Goal: Find contact information: Find contact information

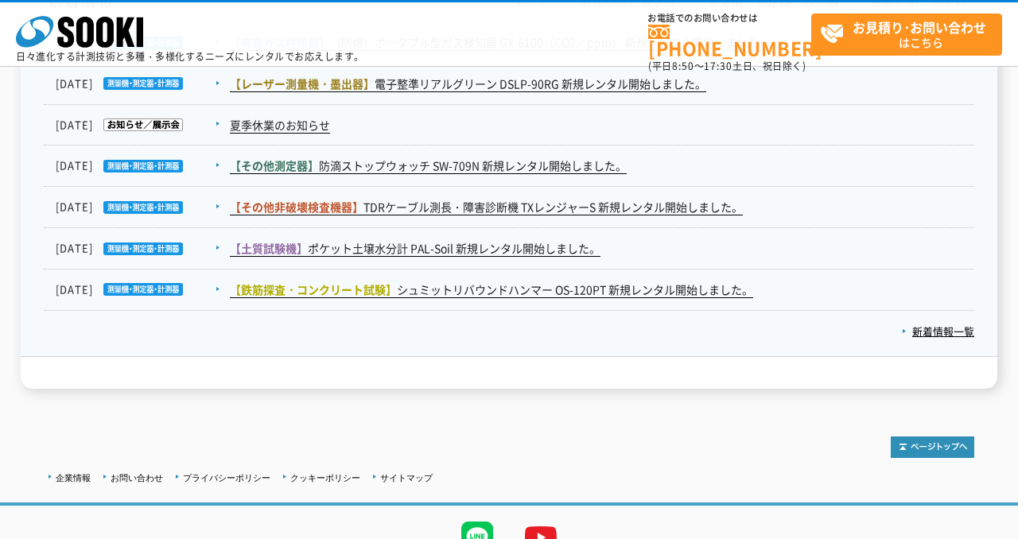
scroll to position [2767, 0]
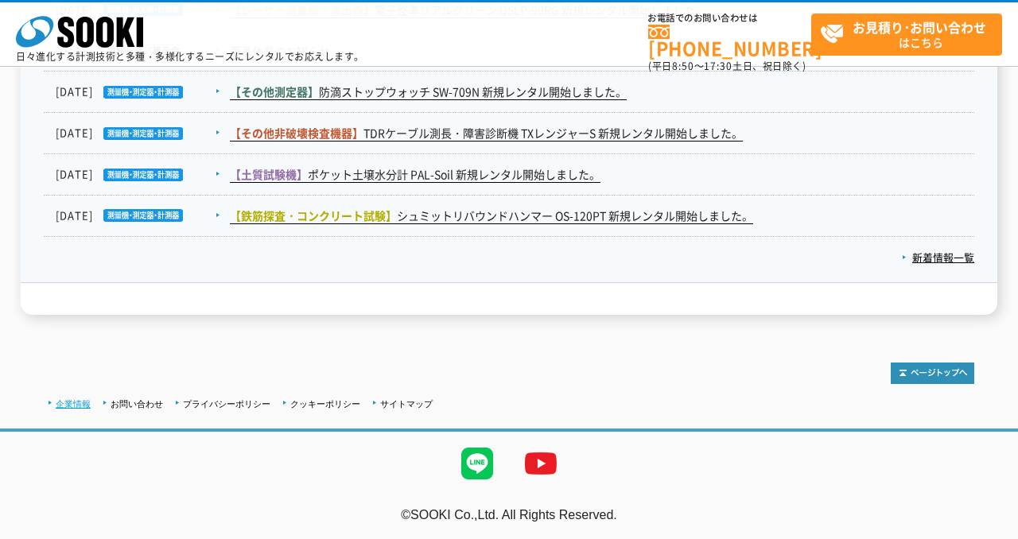
click at [71, 406] on link "企業情報" at bounding box center [73, 404] width 35 height 10
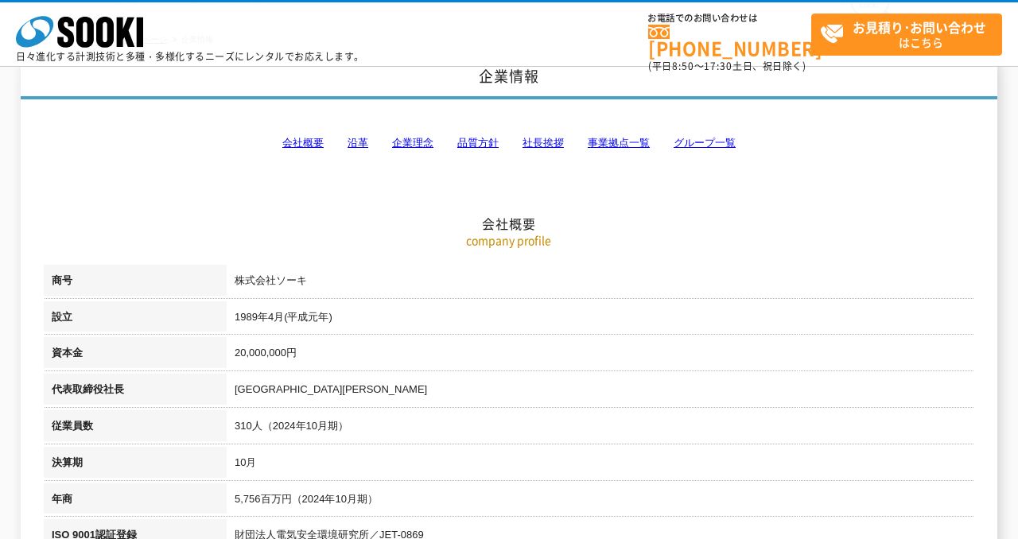
scroll to position [152, 0]
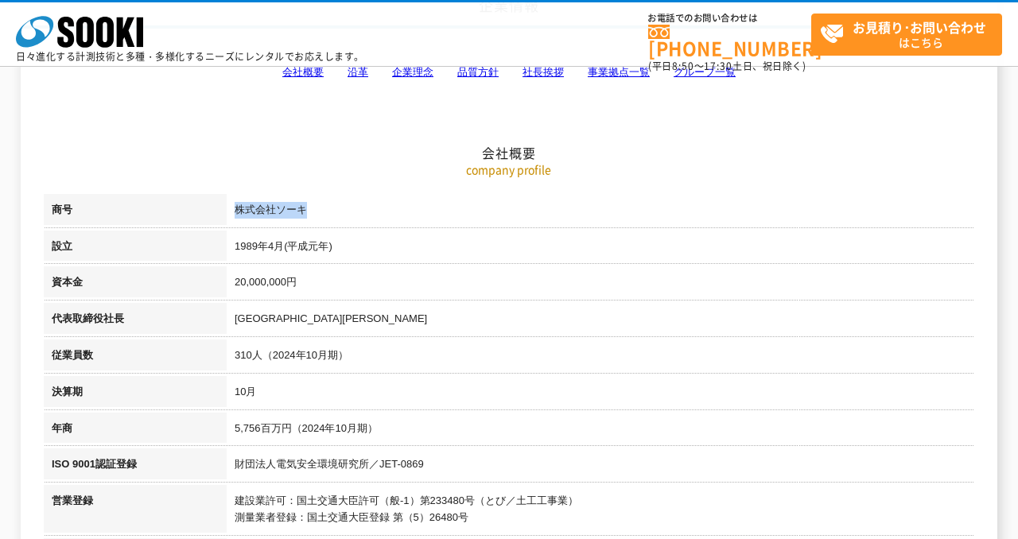
drag, startPoint x: 236, startPoint y: 209, endPoint x: 399, endPoint y: 209, distance: 163.1
click at [399, 209] on td "株式会社ソーキ" at bounding box center [601, 212] width 748 height 37
copy td "株式会社ソーキ"
click at [370, 197] on td "株式会社ソーキ" at bounding box center [601, 212] width 748 height 37
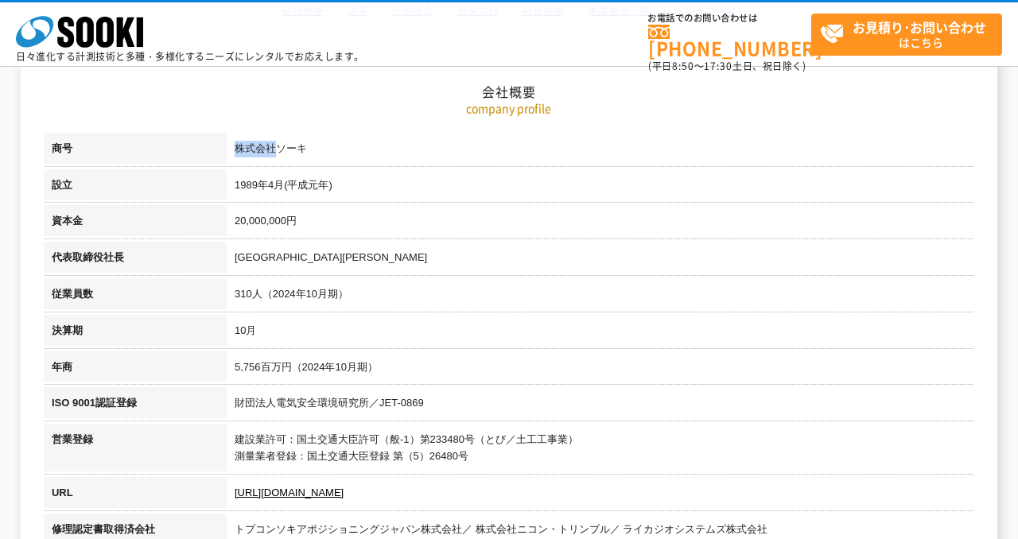
scroll to position [218, 0]
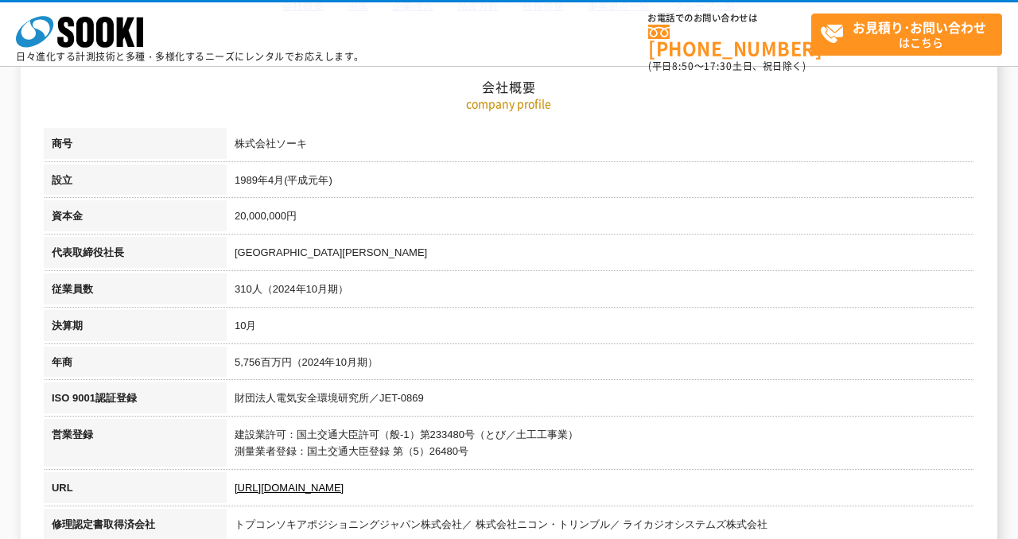
click at [417, 207] on td "20,000,000円" at bounding box center [601, 219] width 748 height 37
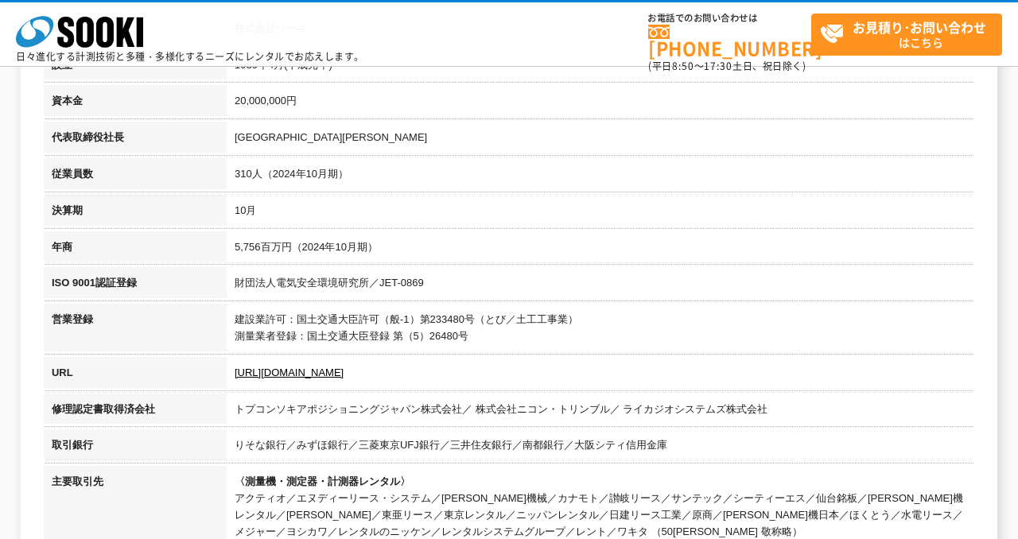
scroll to position [502, 0]
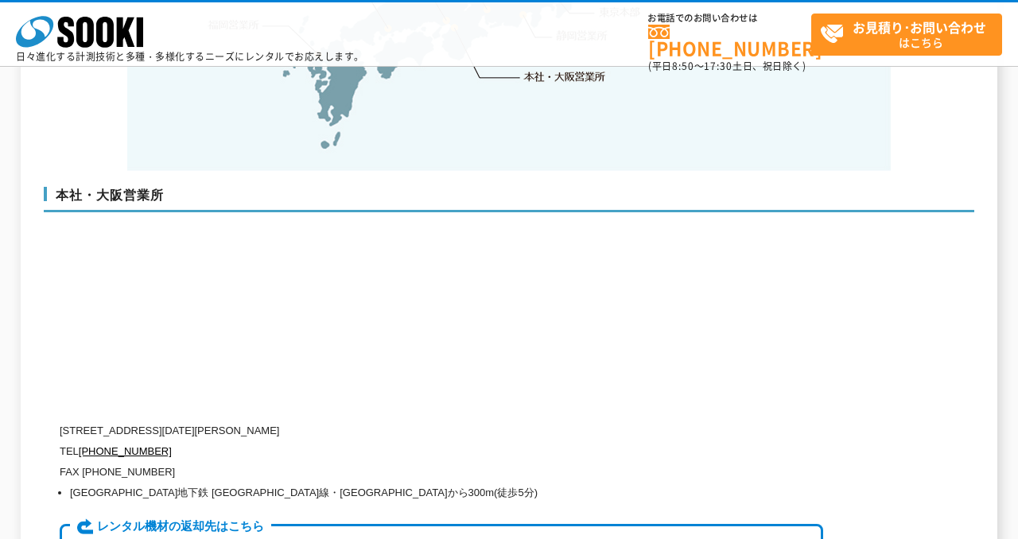
scroll to position [3766, 0]
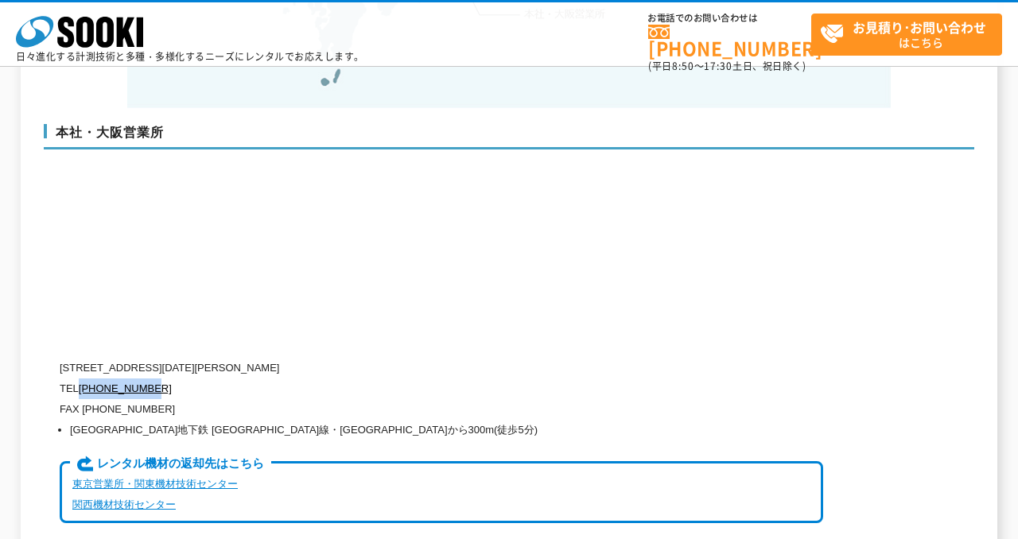
drag, startPoint x: 165, startPoint y: 356, endPoint x: 82, endPoint y: 355, distance: 82.8
click at [81, 379] on p "TEL 0120-856-990" at bounding box center [442, 389] width 764 height 21
copy link "[PHONE_NUMBER]"
click at [440, 379] on p "TEL 0120-856-990" at bounding box center [442, 389] width 764 height 21
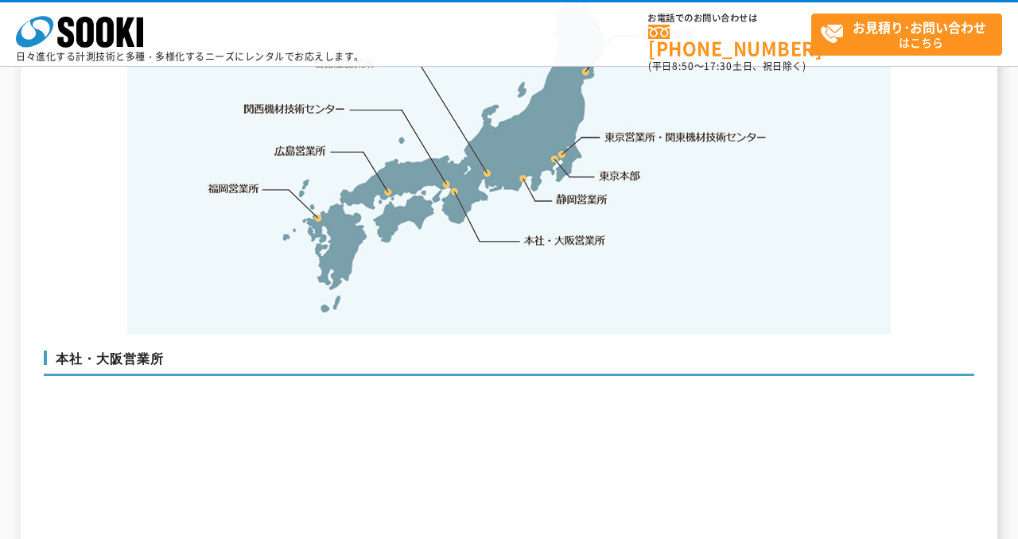
scroll to position [3792, 0]
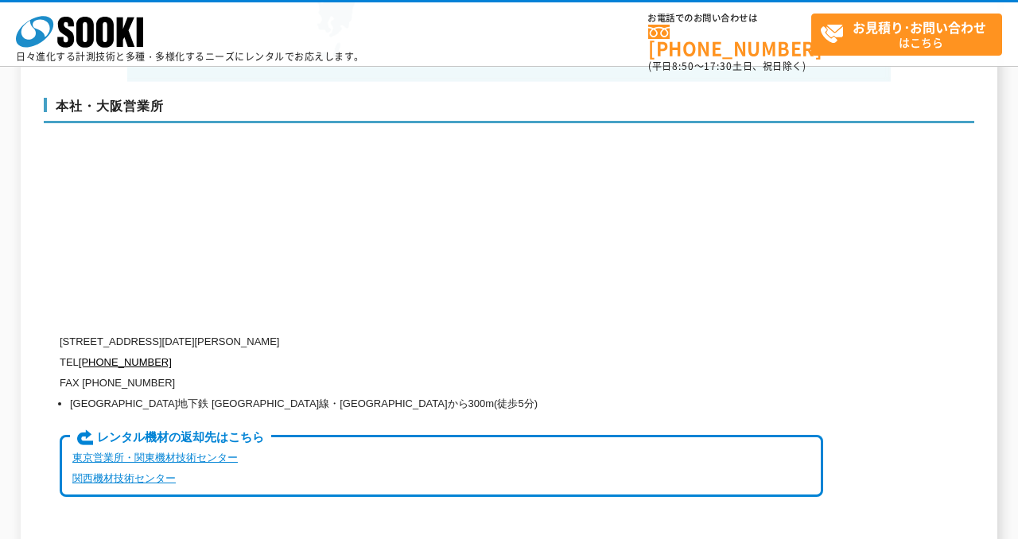
click at [158, 332] on p "[STREET_ADDRESS][DATE][PERSON_NAME]" at bounding box center [442, 342] width 764 height 21
drag, startPoint x: 128, startPoint y: 310, endPoint x: 384, endPoint y: 313, distance: 256.2
click at [384, 332] on p "[STREET_ADDRESS][DATE][PERSON_NAME]" at bounding box center [442, 342] width 764 height 21
copy p "大阪府大阪市西区西本町1-15-10 辰野西本町ビル13階"
click at [755, 293] on div "本社・大阪営業所 〒550-0005 大阪府大阪市西区西本町1-15-10 辰野西本町ビル13階 TEL 0120-856-990 FAX (06)6538-…" at bounding box center [509, 304] width 931 height 445
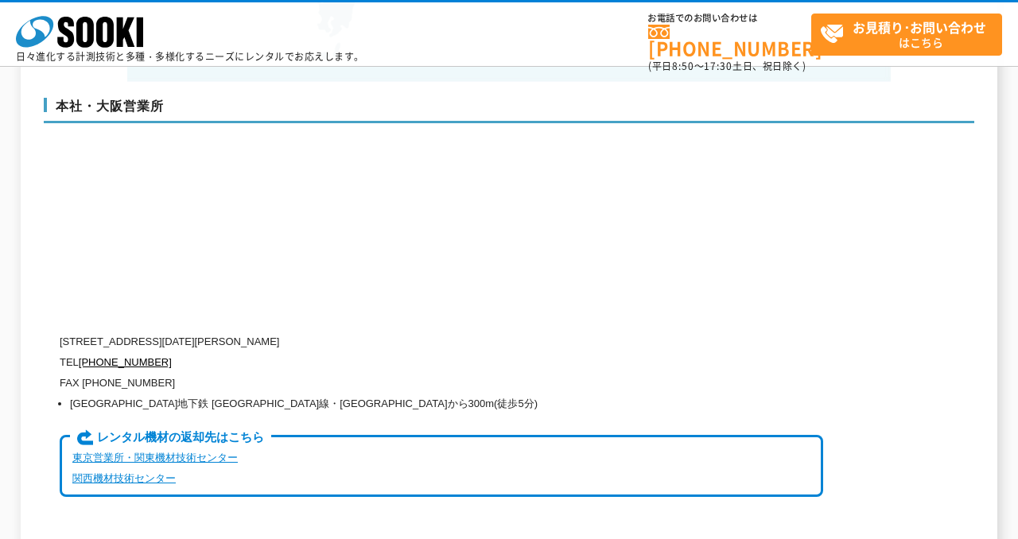
click at [755, 293] on div "本社・大阪営業所 〒550-0005 大阪府大阪市西区西本町1-15-10 辰野西本町ビル13階 TEL 0120-856-990 FAX (06)6538-…" at bounding box center [509, 304] width 931 height 445
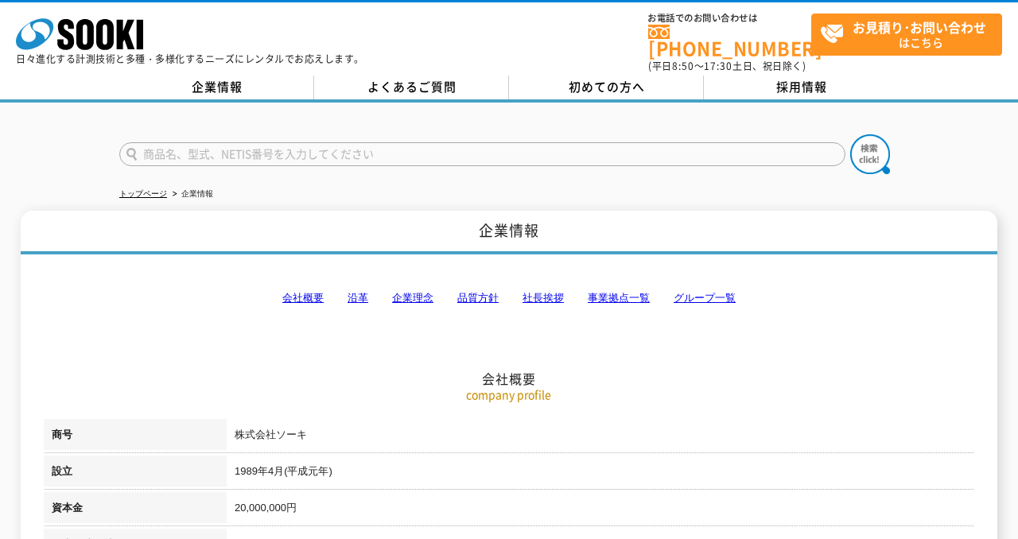
scroll to position [1, 0]
